Goal: Task Accomplishment & Management: Manage account settings

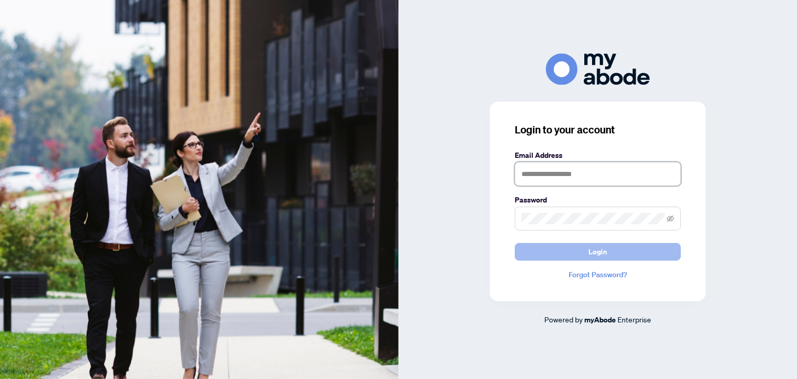
type input "**********"
click at [597, 254] on span "Login" at bounding box center [598, 251] width 19 height 17
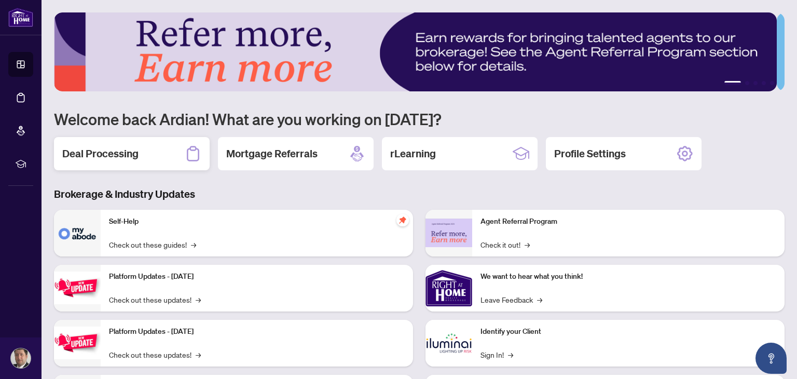
click at [141, 152] on div "Deal Processing" at bounding box center [132, 153] width 156 height 33
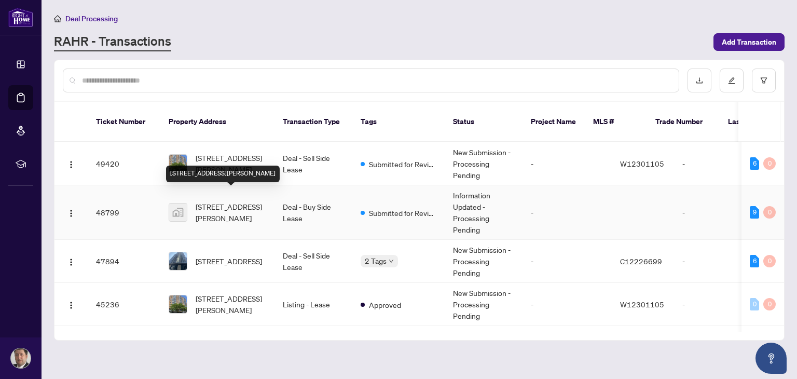
click at [242, 201] on span "[STREET_ADDRESS][PERSON_NAME]" at bounding box center [231, 212] width 71 height 23
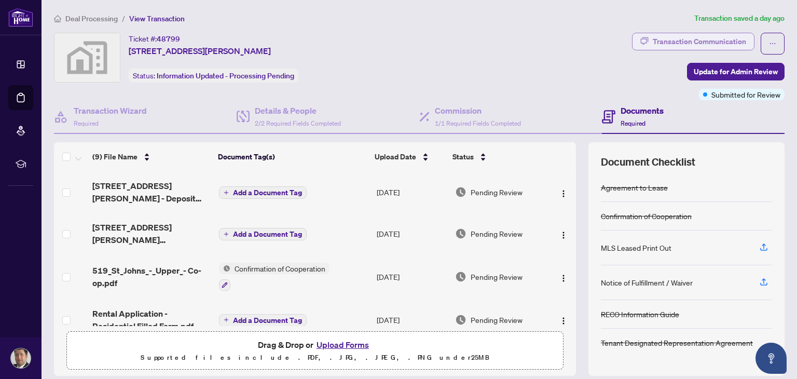
click at [723, 46] on div "Transaction Communication" at bounding box center [699, 41] width 93 height 17
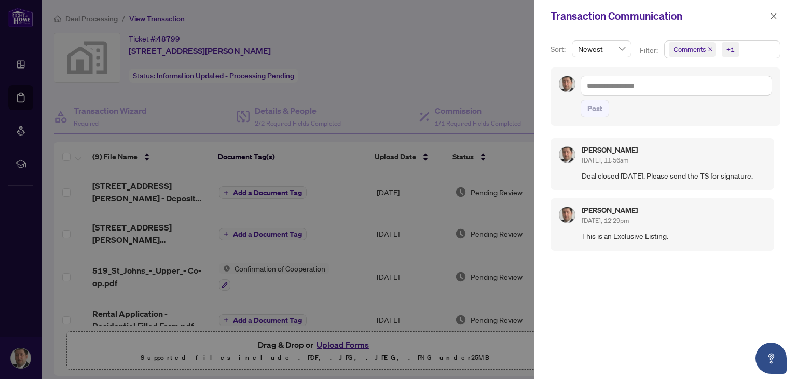
click at [492, 84] on div at bounding box center [398, 189] width 797 height 379
click at [776, 18] on icon "close" at bounding box center [774, 16] width 6 height 6
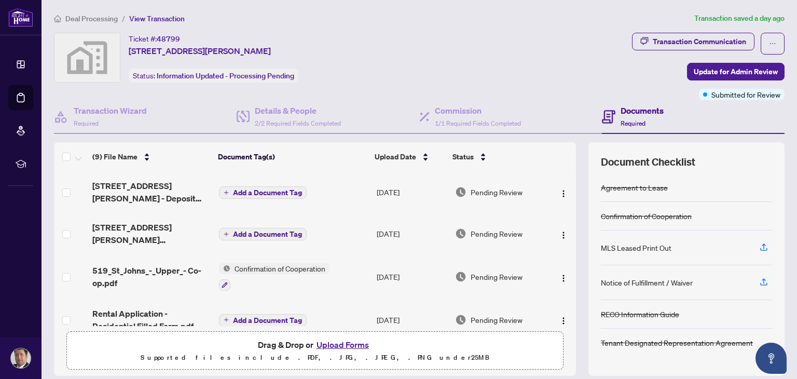
scroll to position [104, 0]
